Goal: Communication & Community: Answer question/provide support

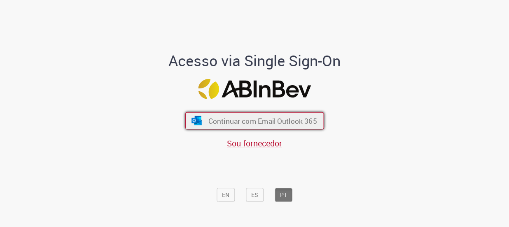
click at [244, 125] on span "Continuar com Email Outlook 365" at bounding box center [262, 120] width 109 height 9
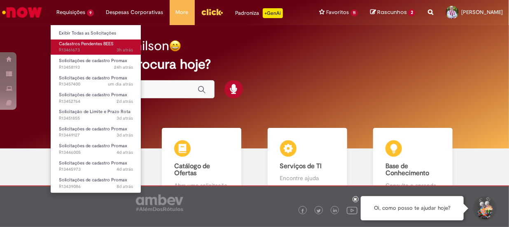
click at [106, 47] on span "3h atrás 3 horas atrás R13461673" at bounding box center [96, 50] width 74 height 7
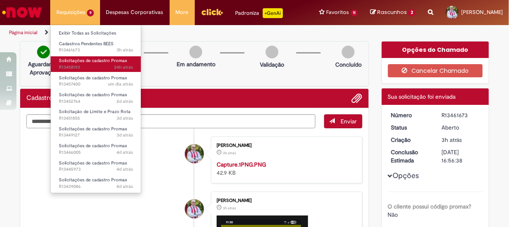
click at [97, 64] on span "24h atrás 24 horas atrás R13458193" at bounding box center [96, 67] width 74 height 7
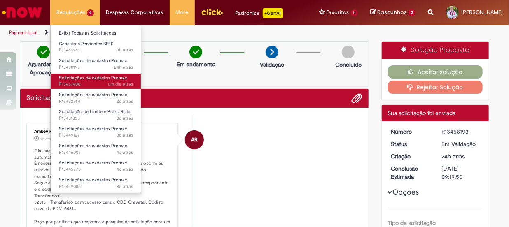
click at [80, 82] on span "um dia atrás um dia atrás R13457400" at bounding box center [96, 84] width 74 height 7
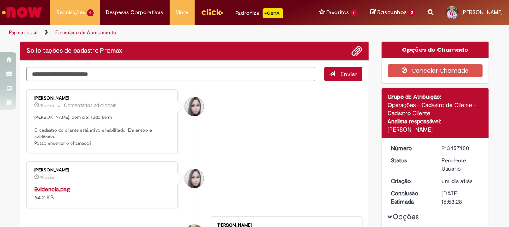
click at [233, 127] on li "[PERSON_NAME] 7h atrás 7 horas atrás Comentários adicionais [PERSON_NAME], bom …" at bounding box center [194, 121] width 336 height 64
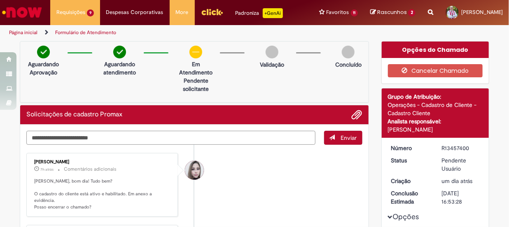
click at [257, 137] on textarea "Digite sua mensagem aqui..." at bounding box center [170, 138] width 289 height 14
type textarea "**********"
click at [345, 140] on span "Enviar" at bounding box center [349, 137] width 16 height 7
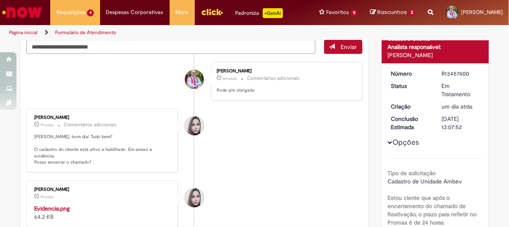
scroll to position [112, 0]
